Goal: Check status: Check status

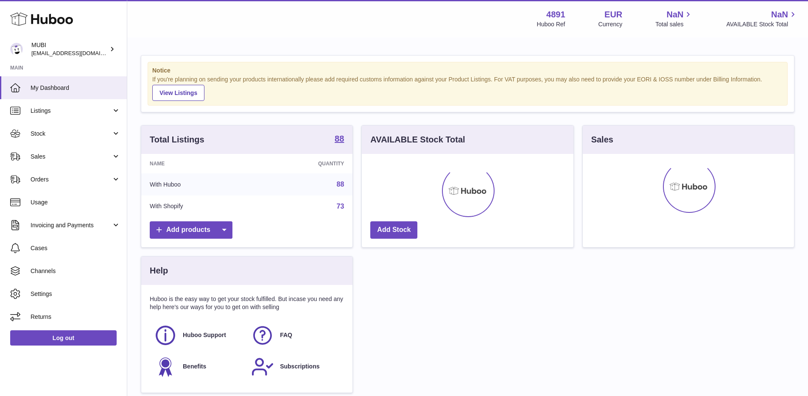
click at [209, 217] on div "Name Quantity With Huboo 88 With Shopify 73" at bounding box center [246, 185] width 211 height 63
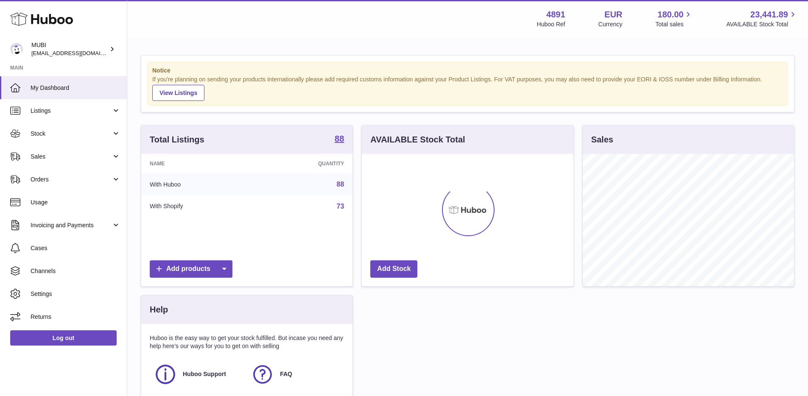
scroll to position [132, 211]
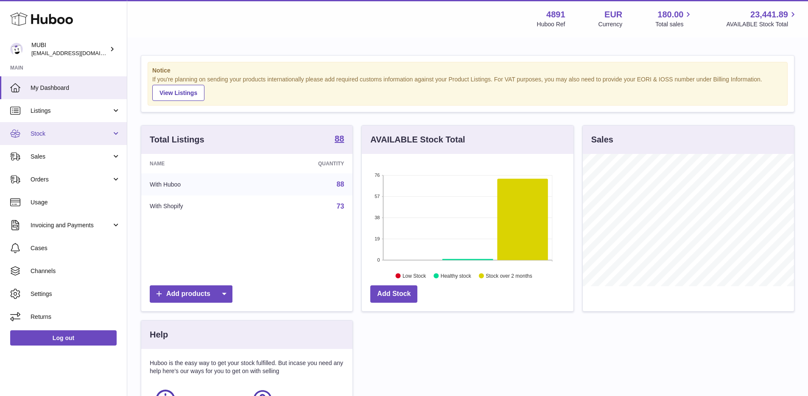
click at [46, 135] on span "Stock" at bounding box center [71, 134] width 81 height 8
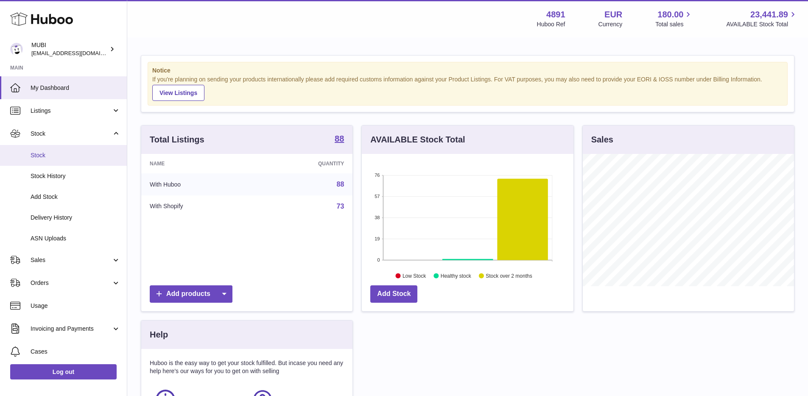
click at [50, 159] on span "Stock" at bounding box center [76, 155] width 90 height 8
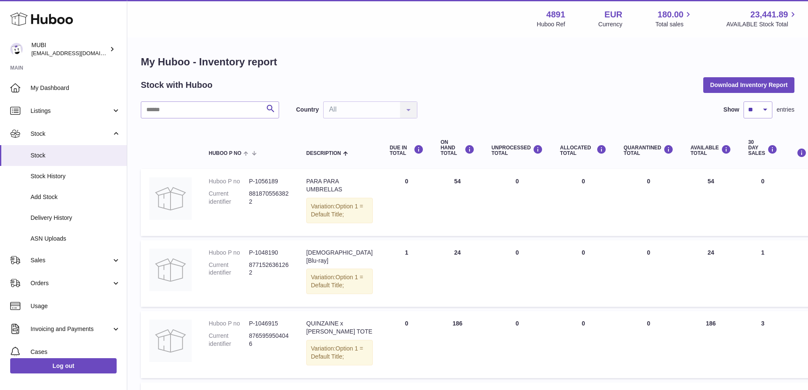
click at [264, 194] on dd "8818705563822" at bounding box center [269, 198] width 40 height 16
click at [272, 181] on dd "P-1056189" at bounding box center [269, 181] width 40 height 8
copy dl "P-1056189"
